Goal: Task Accomplishment & Management: Manage account settings

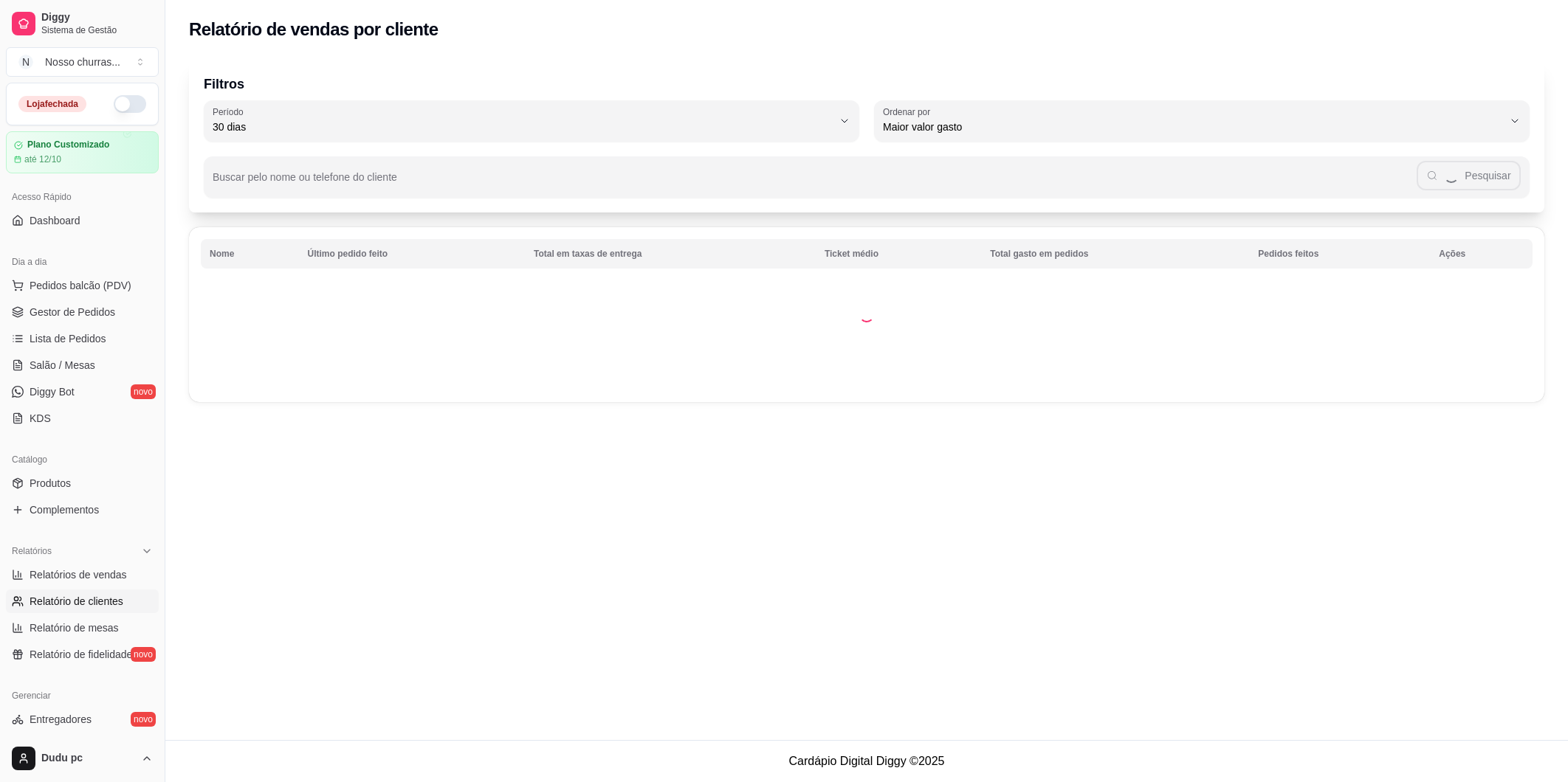
select select "30"
select select "HIGHEST_TOTAL_SPENT_WITH_ORDERS"
click at [54, 569] on span "Relatórios de vendas" at bounding box center [78, 574] width 97 height 15
select select "ALL"
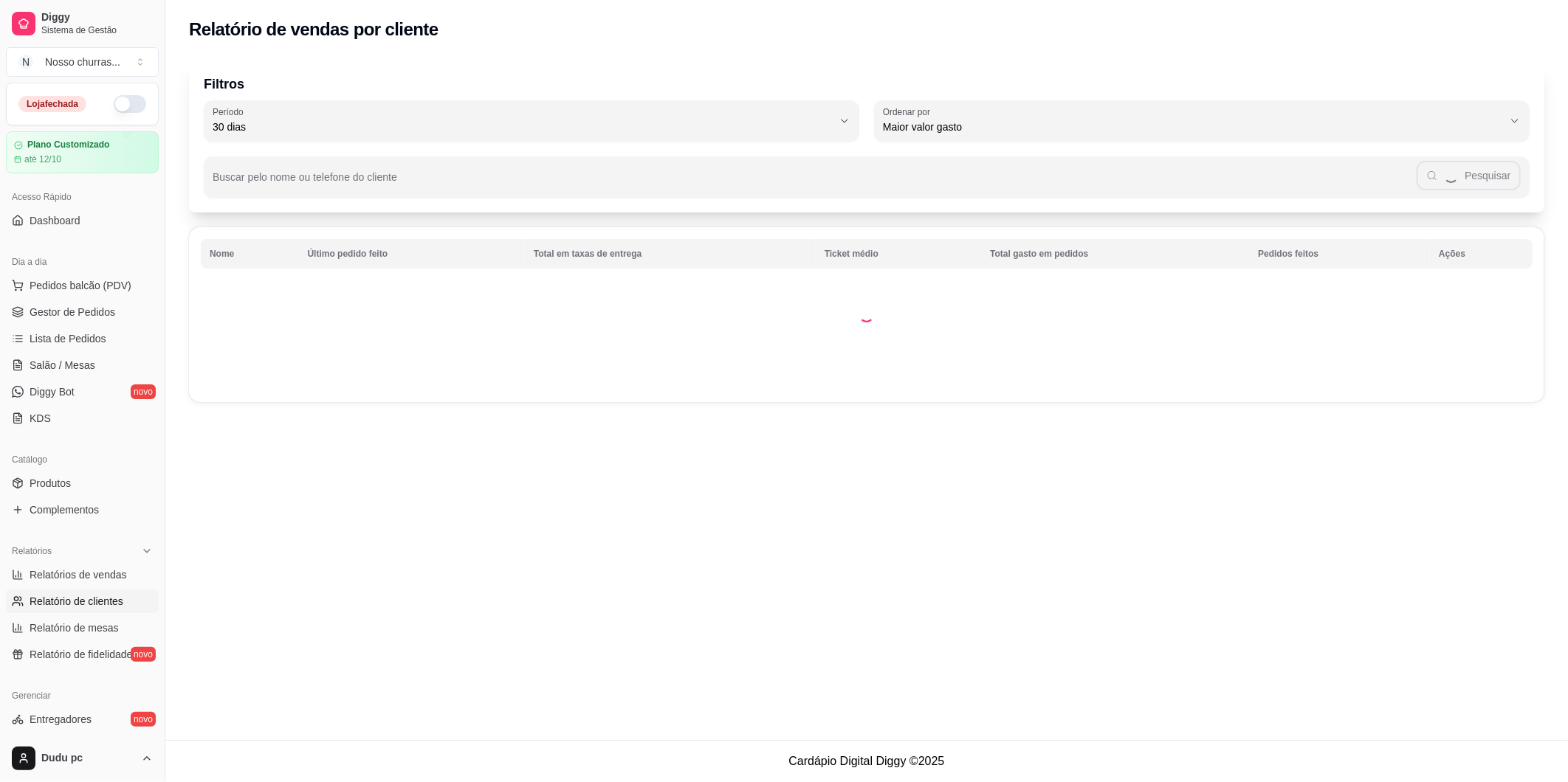
select select "0"
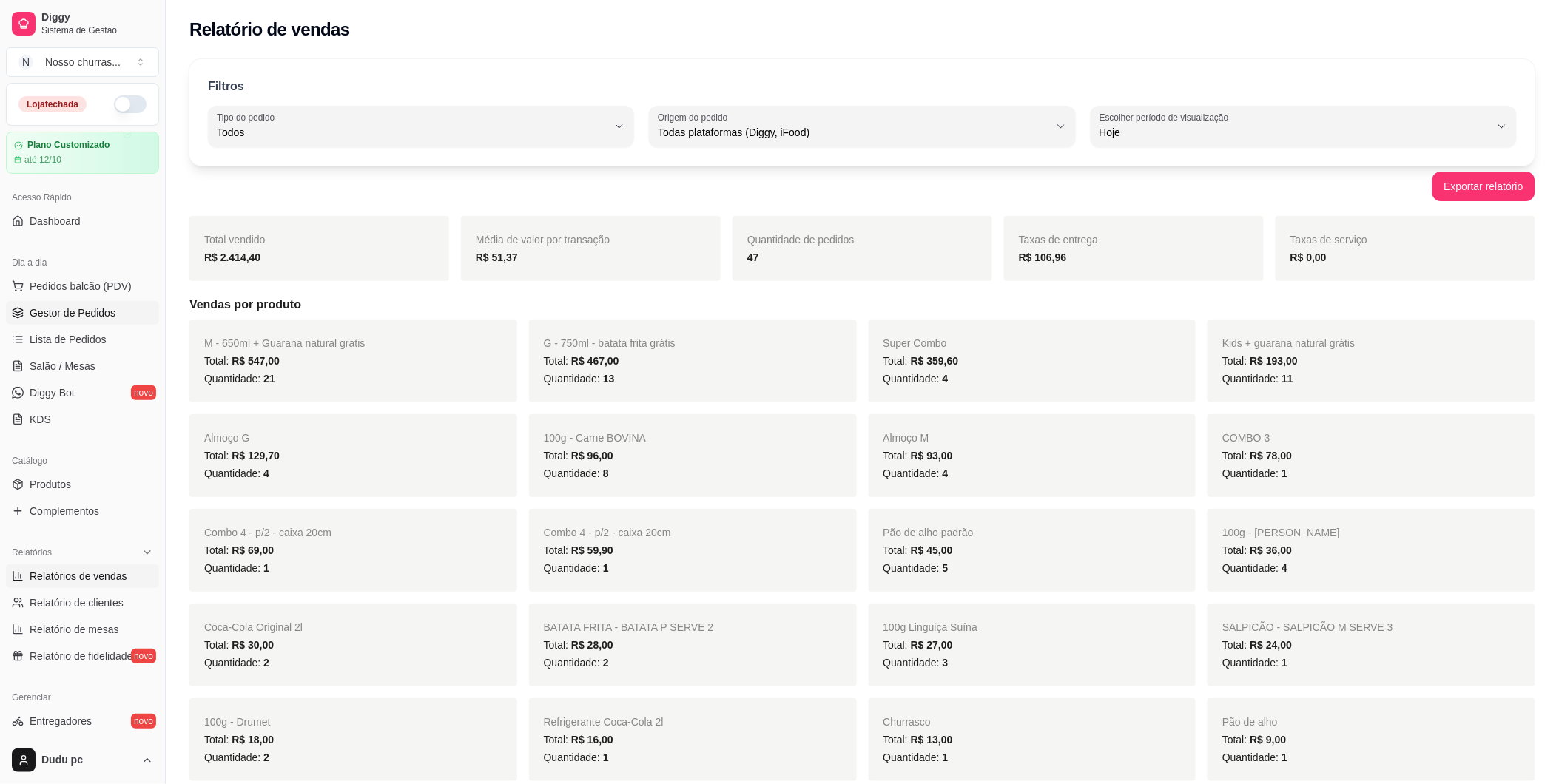
click at [86, 314] on span "Gestor de Pedidos" at bounding box center [72, 312] width 86 height 15
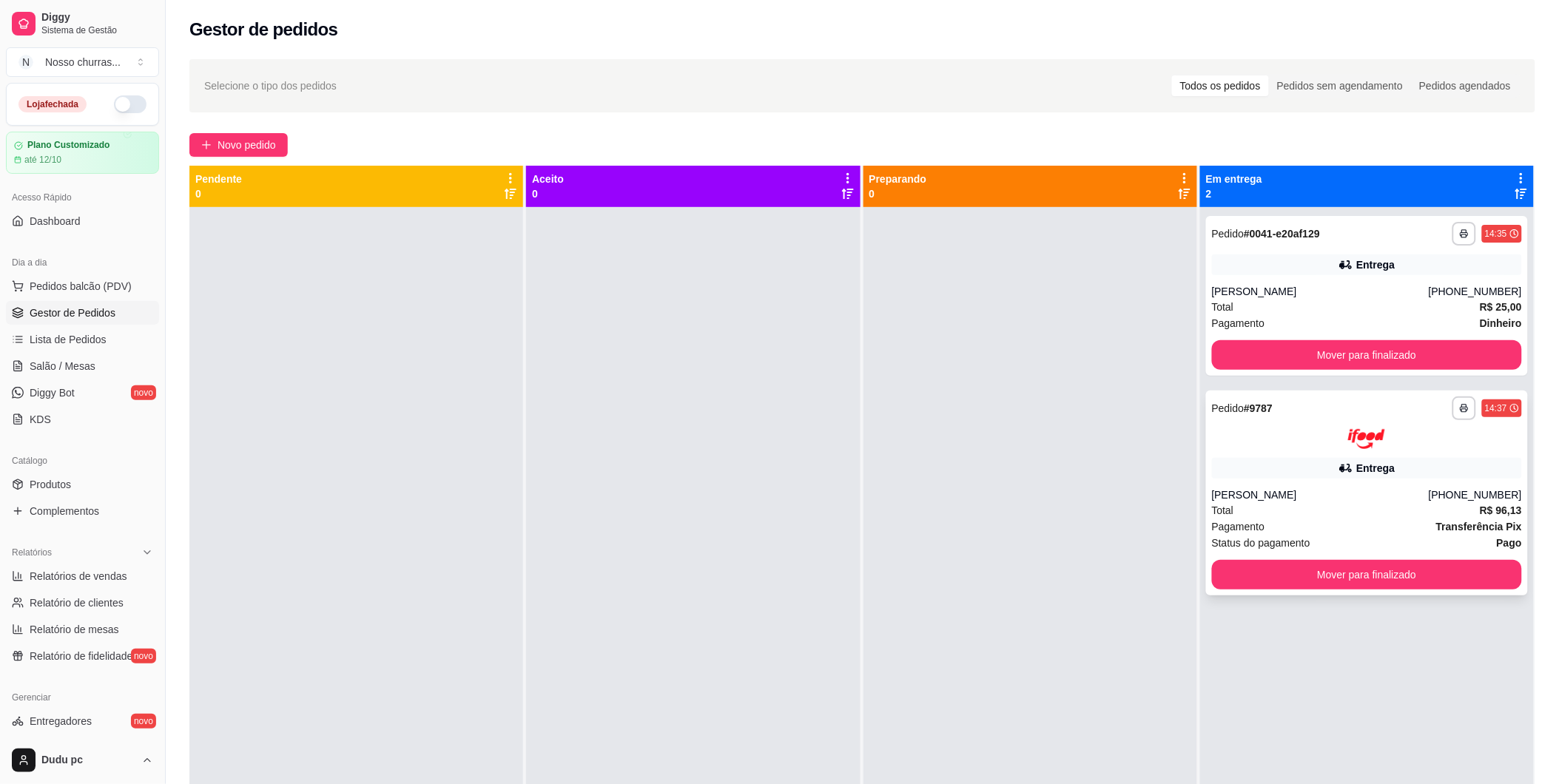
click at [1231, 474] on div "Entrega" at bounding box center [1367, 468] width 310 height 21
click at [1292, 368] on button "Mover para finalizado" at bounding box center [1367, 355] width 301 height 29
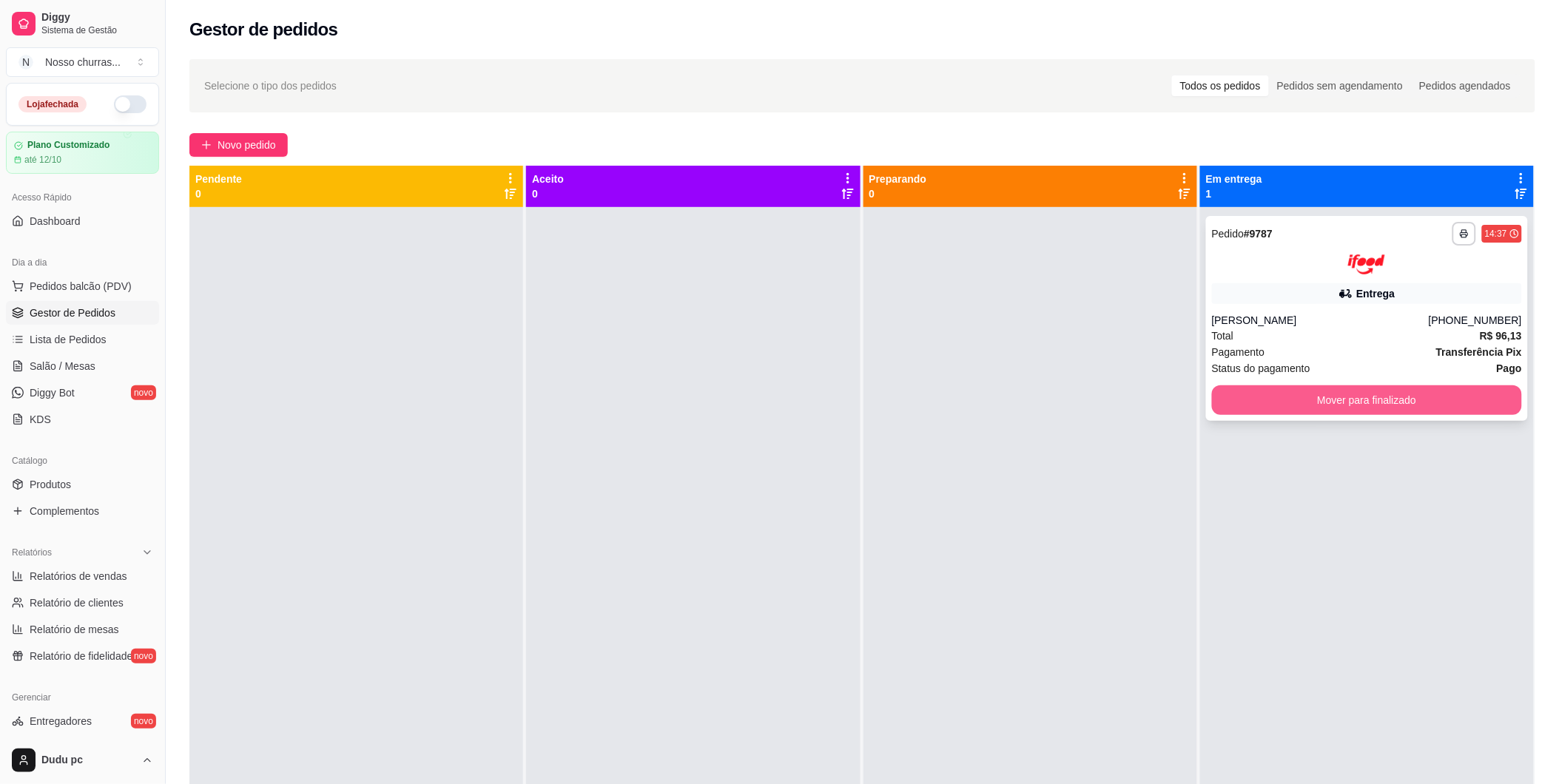
click at [1282, 396] on button "Mover para finalizado" at bounding box center [1367, 401] width 310 height 29
